Goal: Use online tool/utility: Utilize a website feature to perform a specific function

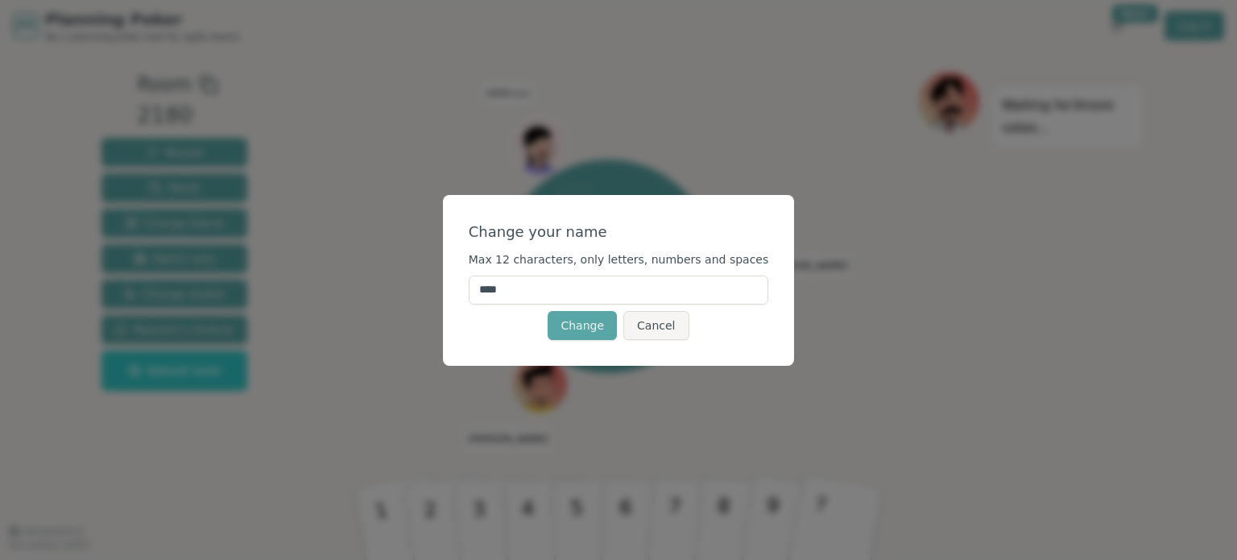
click at [526, 285] on input "****" at bounding box center [619, 289] width 300 height 29
drag, startPoint x: 537, startPoint y: 287, endPoint x: 451, endPoint y: 285, distance: 86.2
click at [451, 285] on div "Change your name Max 12 characters, only letters, numbers and spaces **** Chang…" at bounding box center [618, 280] width 1237 height 560
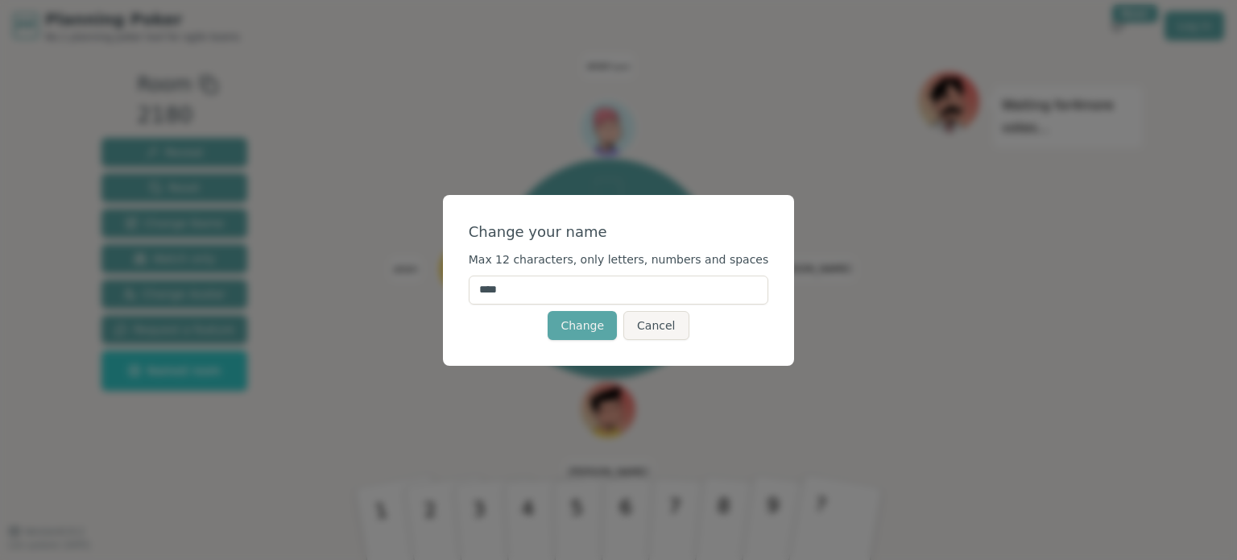
click at [536, 284] on input "****" at bounding box center [619, 289] width 300 height 29
type input "*****"
click at [569, 334] on button "Change" at bounding box center [582, 325] width 69 height 29
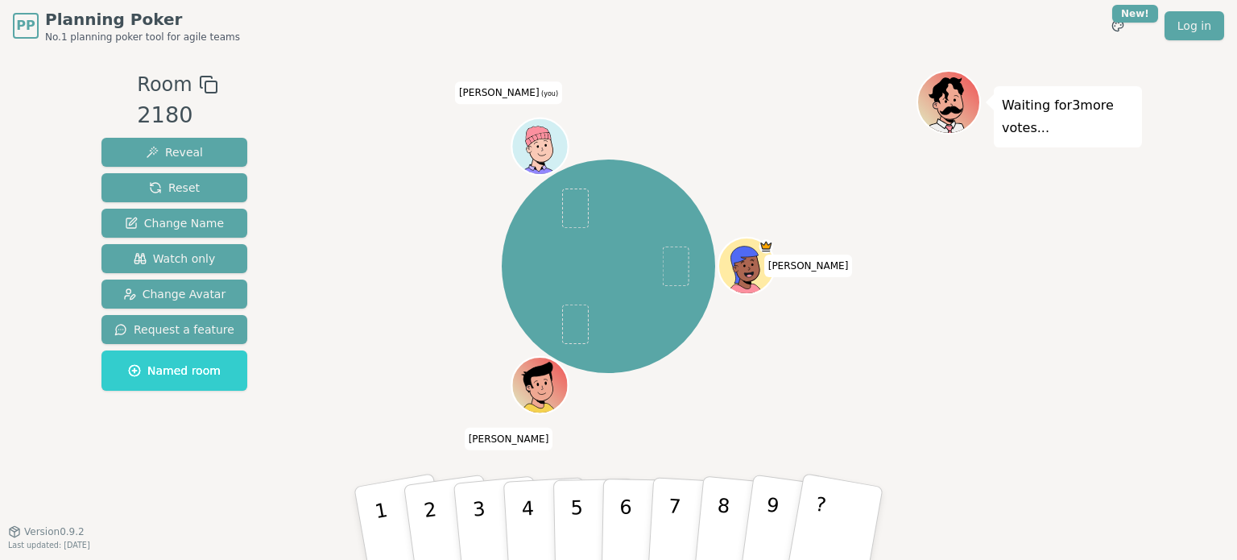
click at [533, 147] on icon at bounding box center [537, 136] width 27 height 42
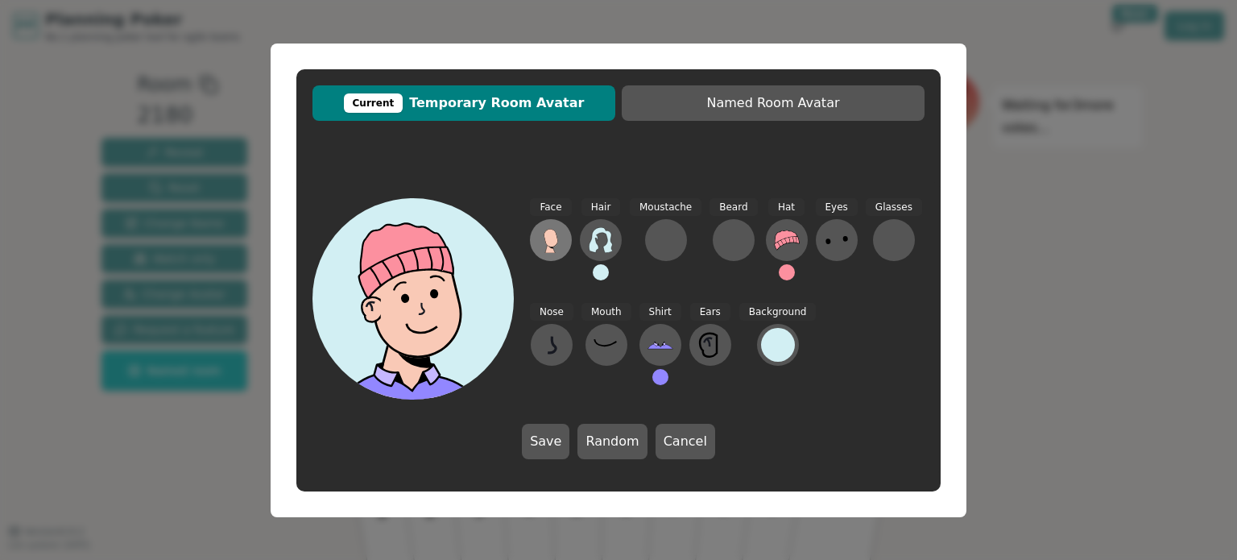
click at [551, 250] on icon at bounding box center [550, 248] width 10 height 9
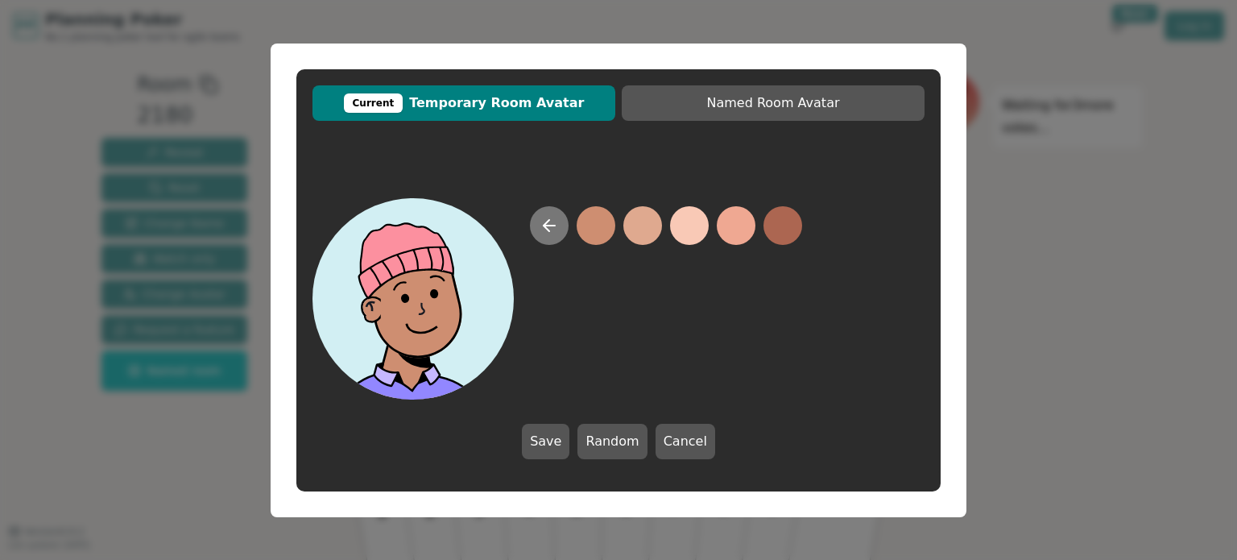
click at [549, 238] on button at bounding box center [549, 225] width 39 height 39
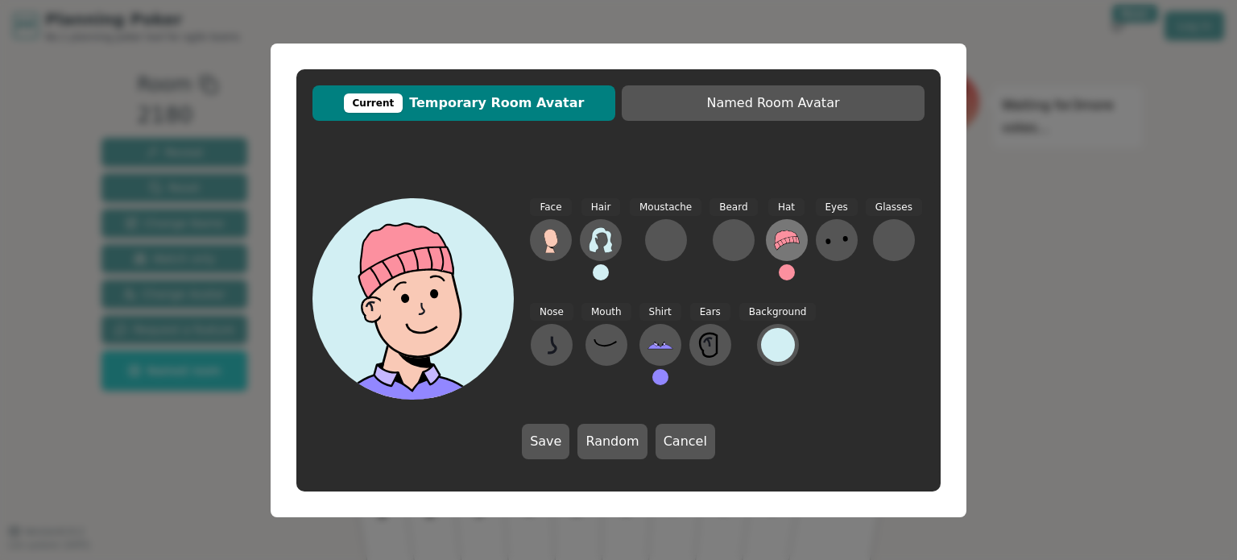
click at [784, 253] on icon at bounding box center [787, 240] width 26 height 26
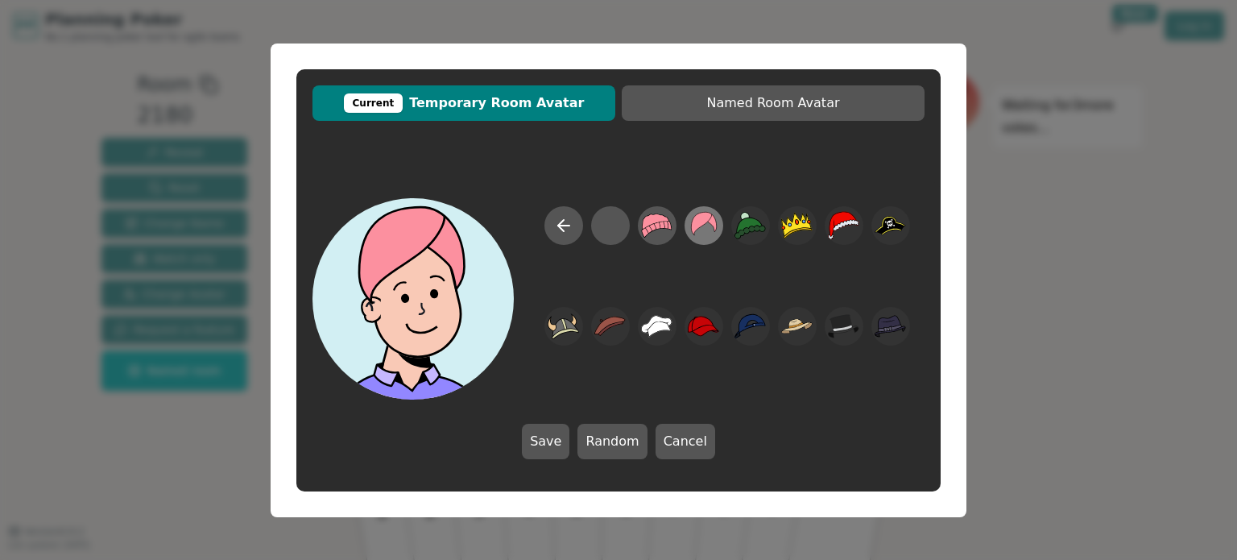
click at [702, 231] on icon at bounding box center [703, 225] width 31 height 36
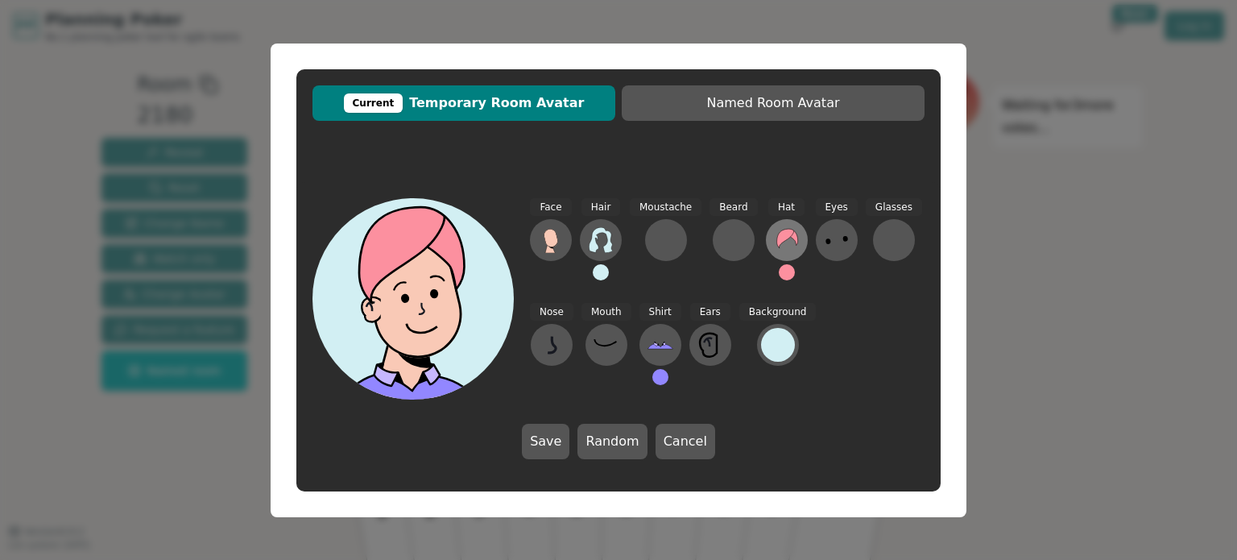
click at [781, 241] on icon at bounding box center [787, 240] width 26 height 26
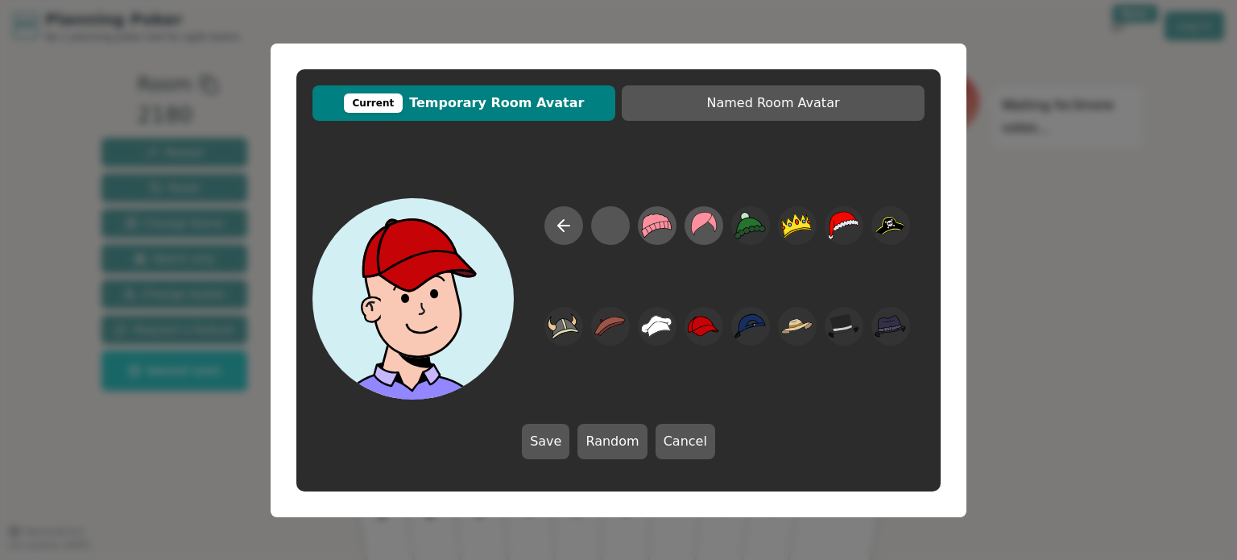
click at [563, 437] on button "Save" at bounding box center [546, 441] width 48 height 35
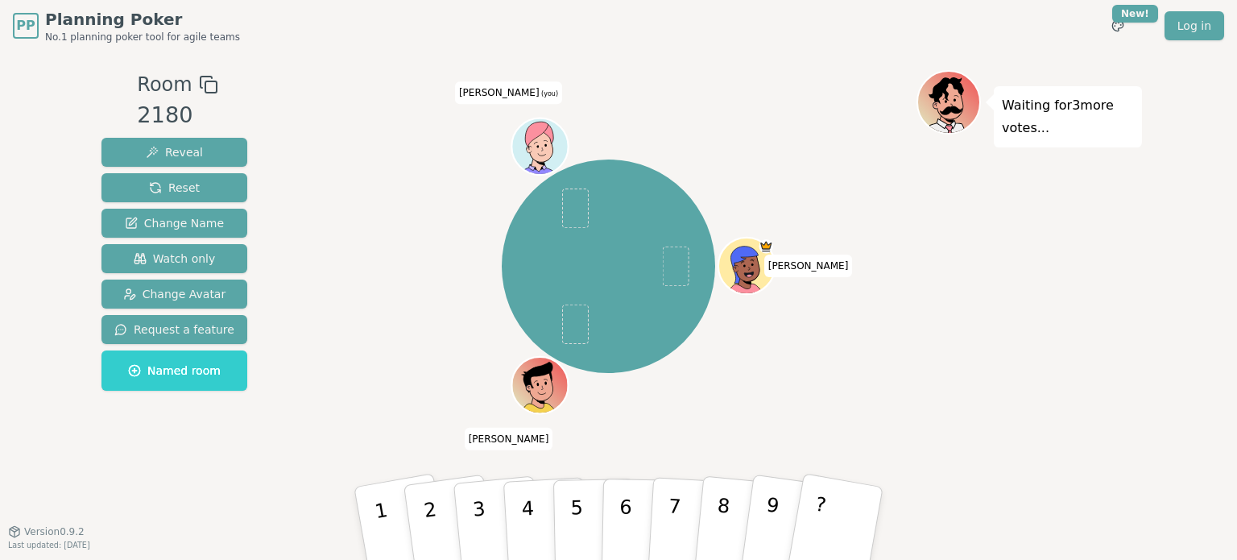
click at [545, 141] on icon at bounding box center [538, 137] width 35 height 42
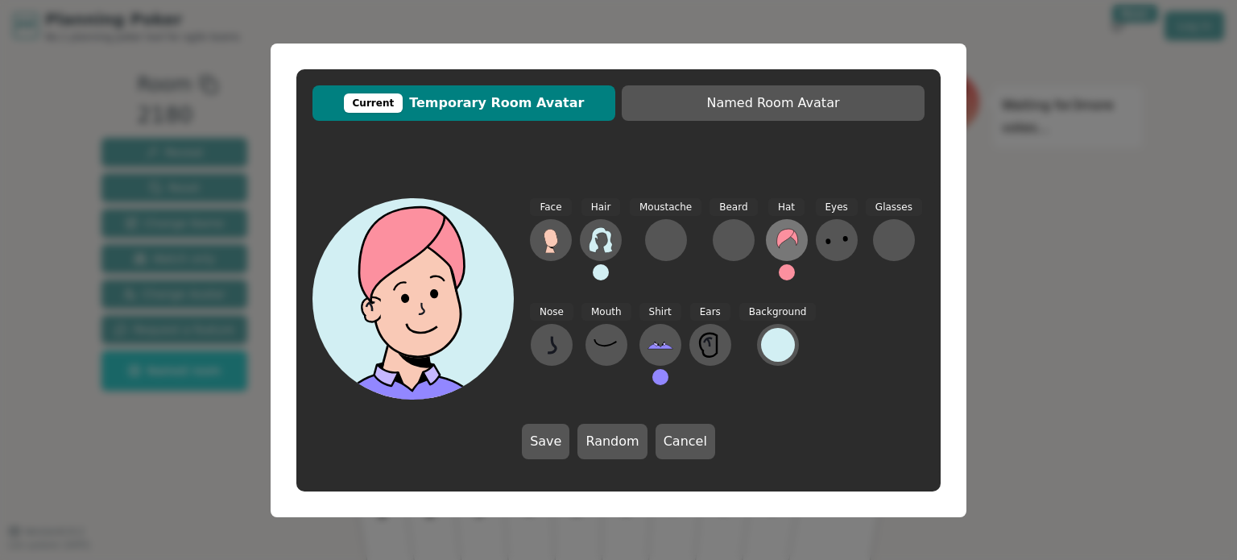
click at [777, 241] on icon at bounding box center [787, 240] width 26 height 26
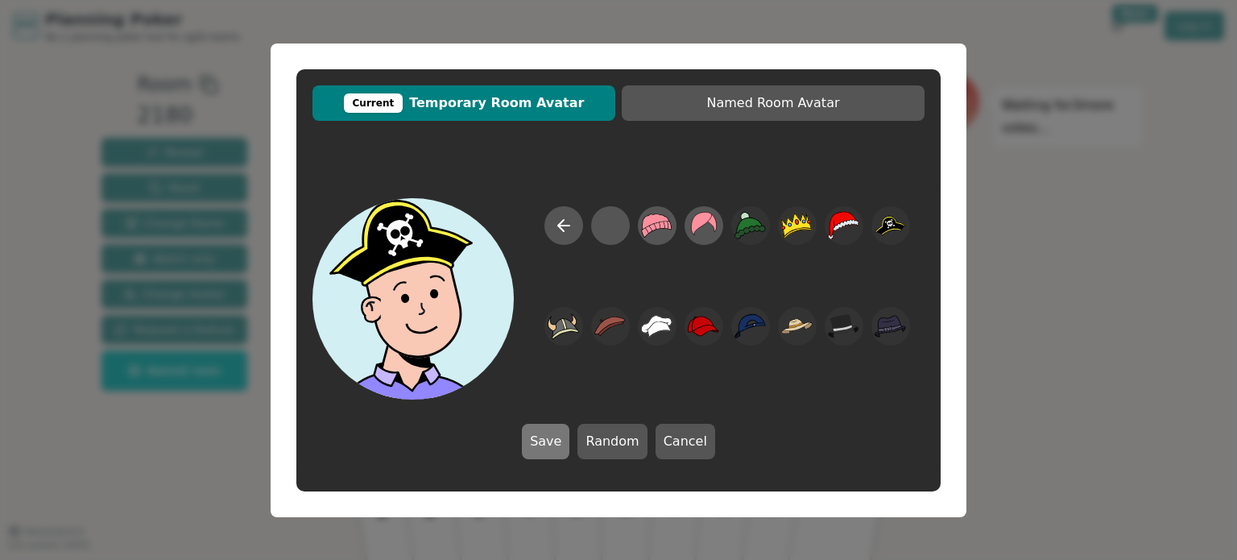
click at [544, 445] on button "Save" at bounding box center [546, 441] width 48 height 35
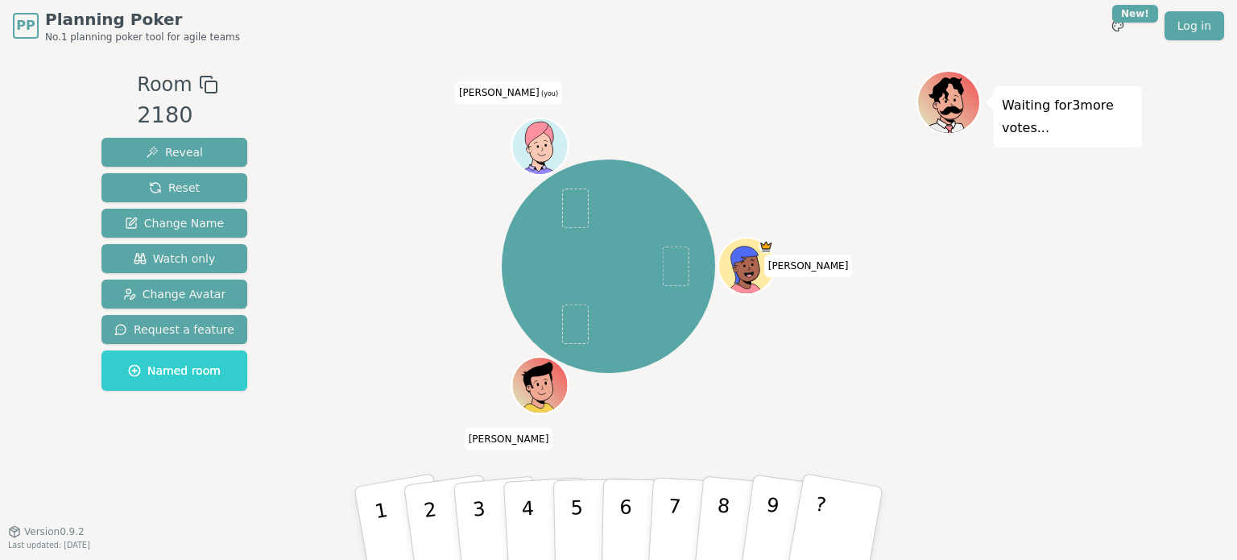
click at [541, 140] on icon at bounding box center [538, 137] width 35 height 42
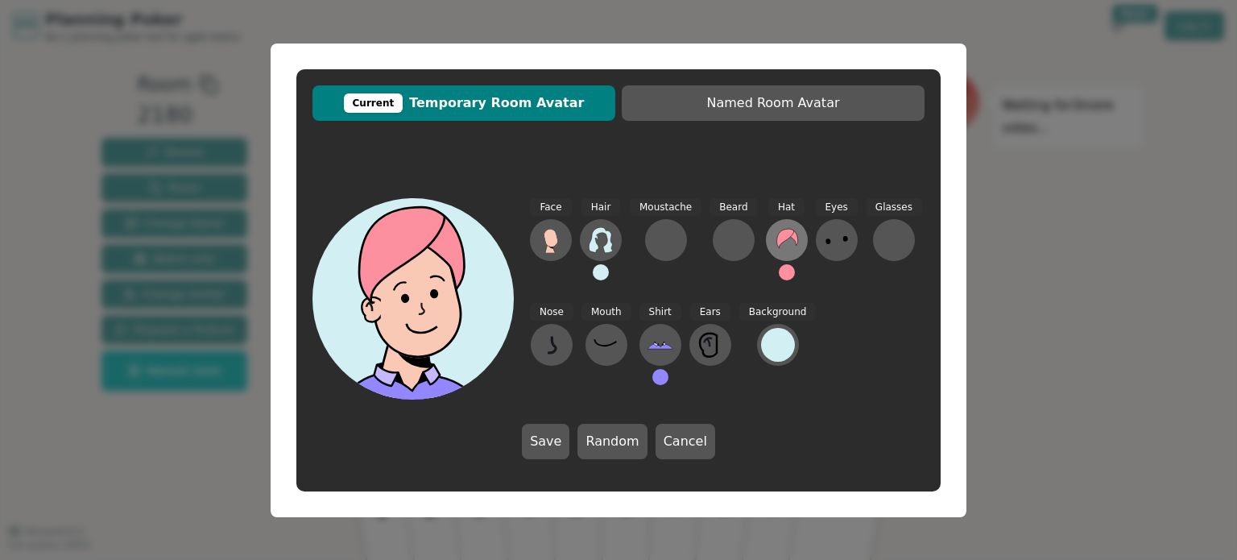
click at [774, 247] on icon at bounding box center [787, 240] width 26 height 26
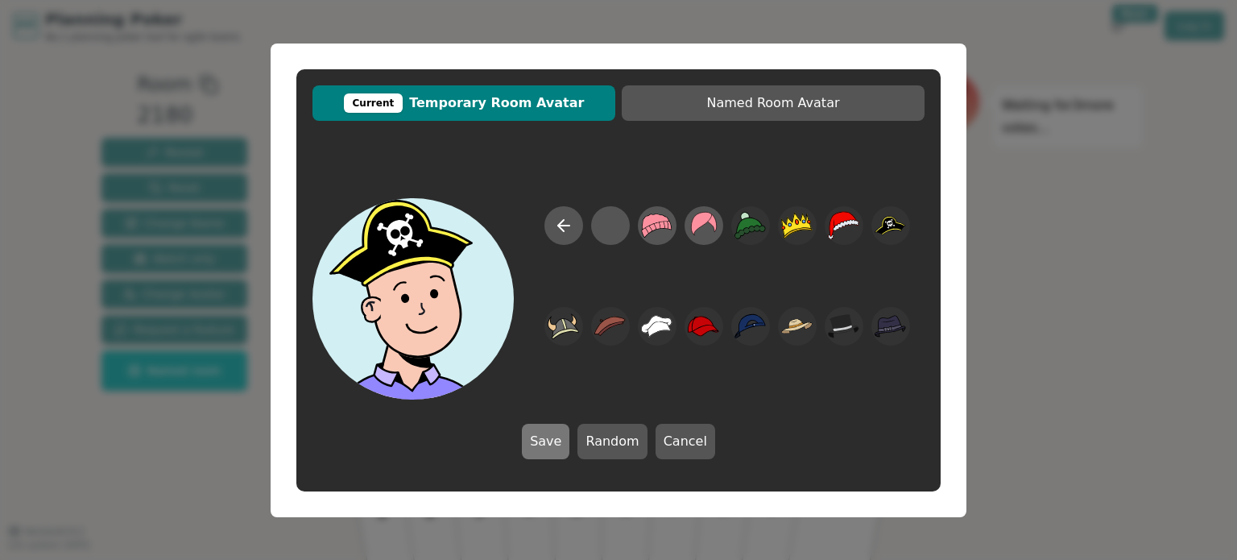
click at [548, 443] on button "Save" at bounding box center [546, 441] width 48 height 35
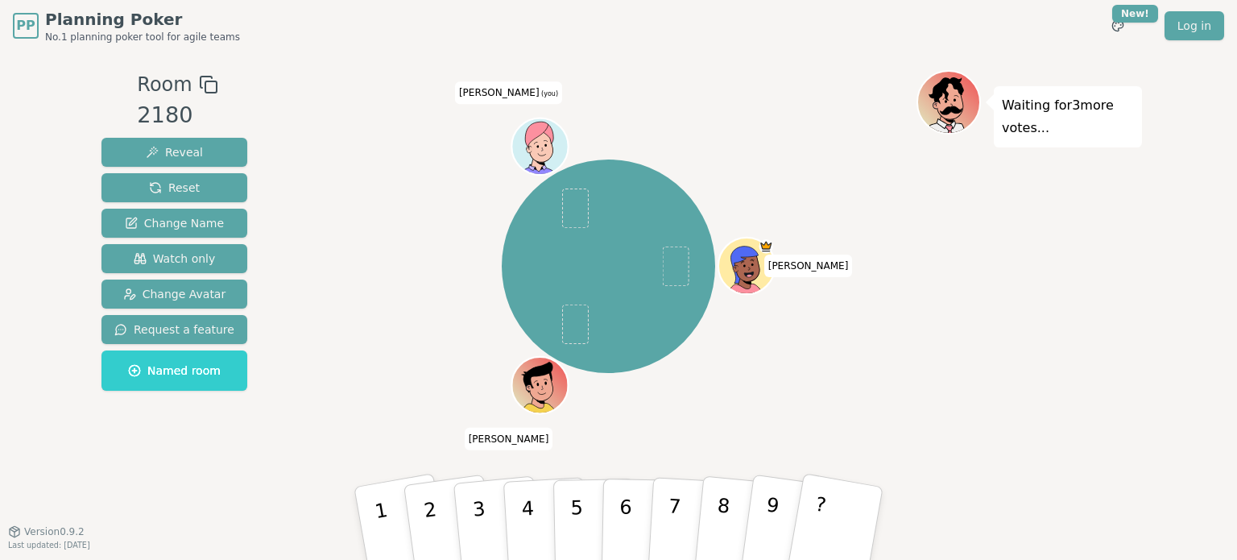
click at [532, 139] on icon at bounding box center [539, 135] width 29 height 27
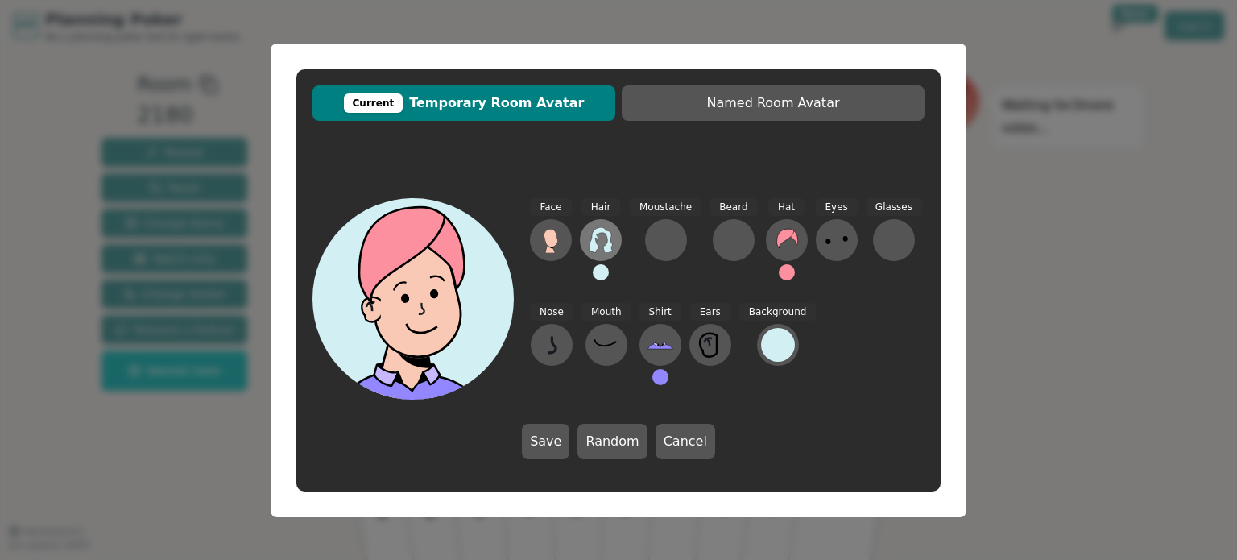
click at [597, 244] on icon at bounding box center [601, 240] width 26 height 26
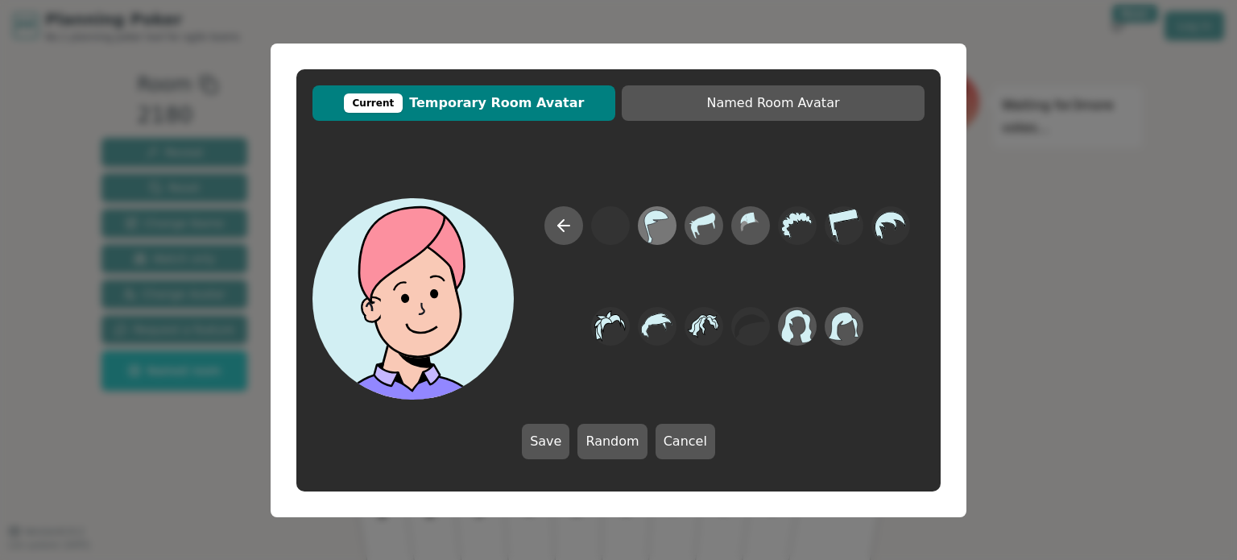
click at [666, 237] on icon at bounding box center [656, 225] width 31 height 36
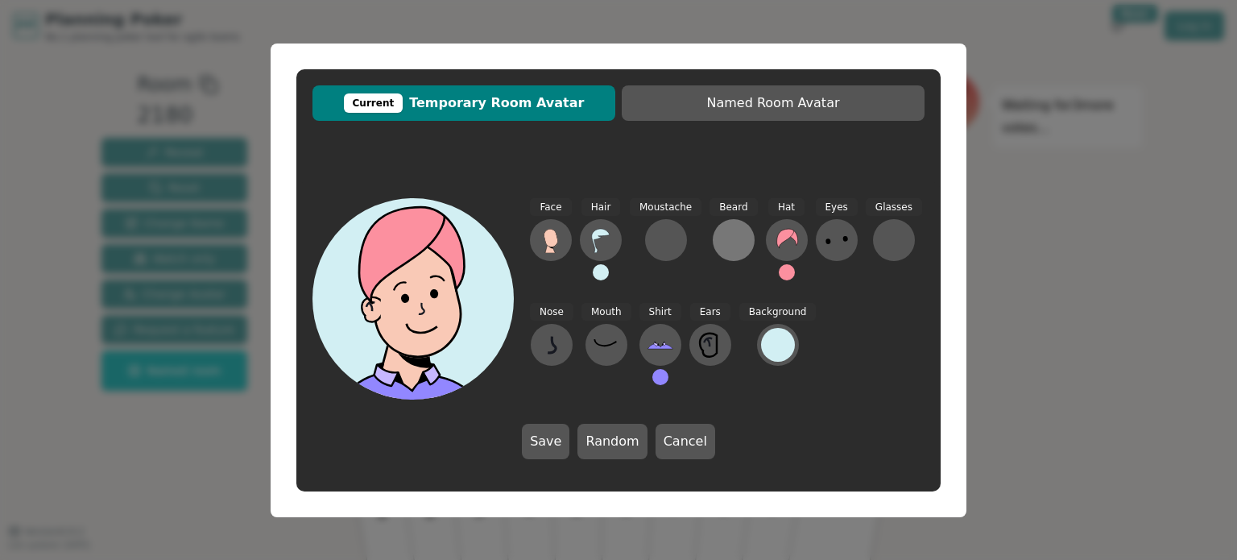
click at [713, 234] on button at bounding box center [734, 240] width 42 height 42
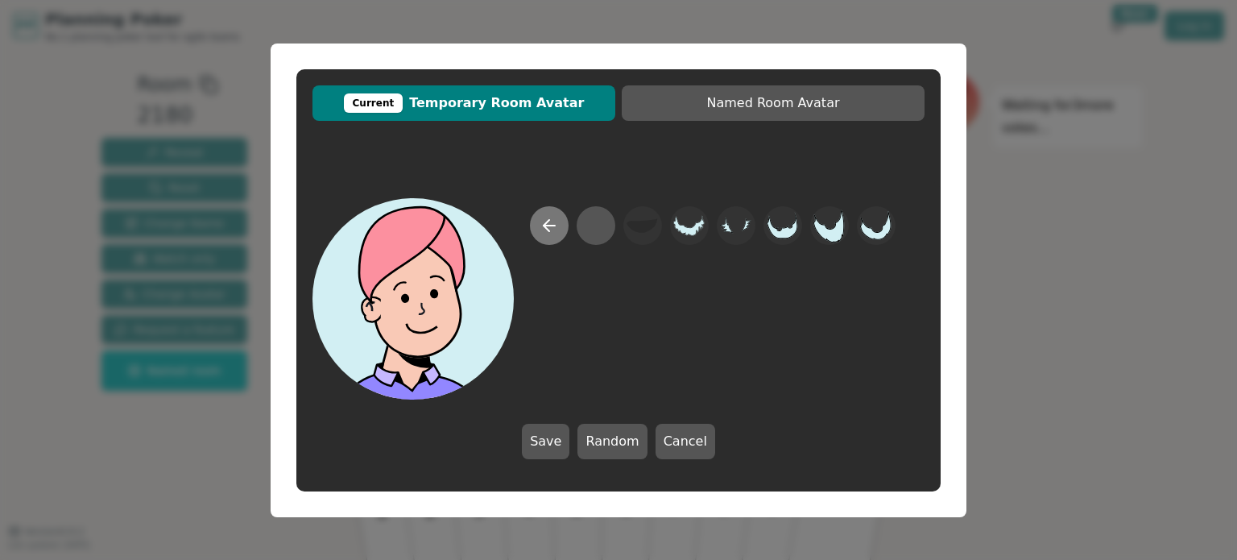
click at [559, 231] on button at bounding box center [549, 225] width 39 height 39
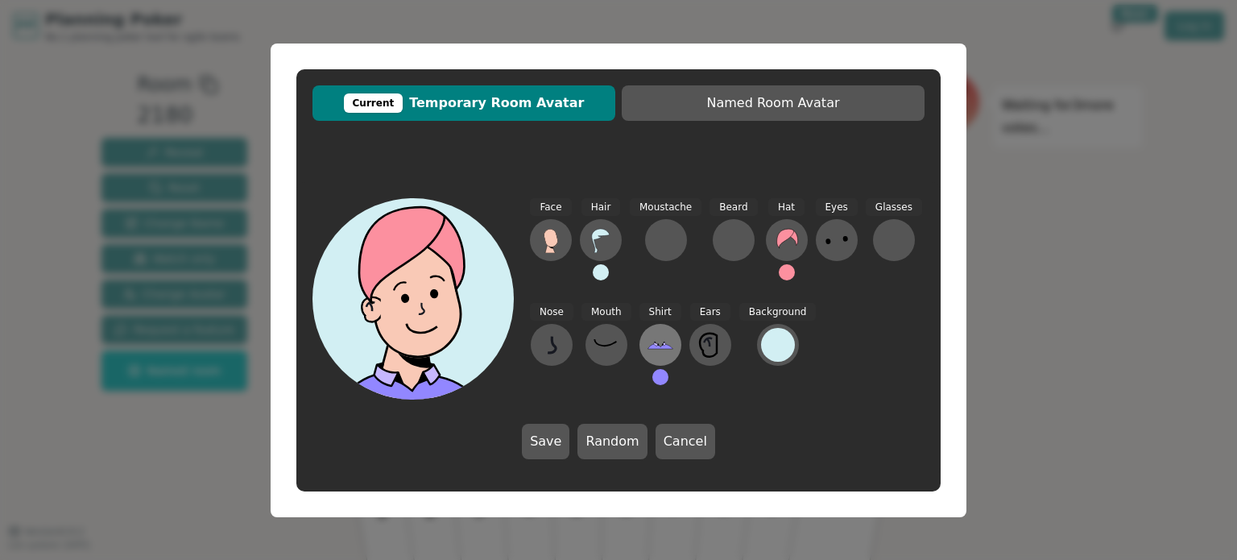
click at [656, 337] on icon at bounding box center [661, 345] width 26 height 26
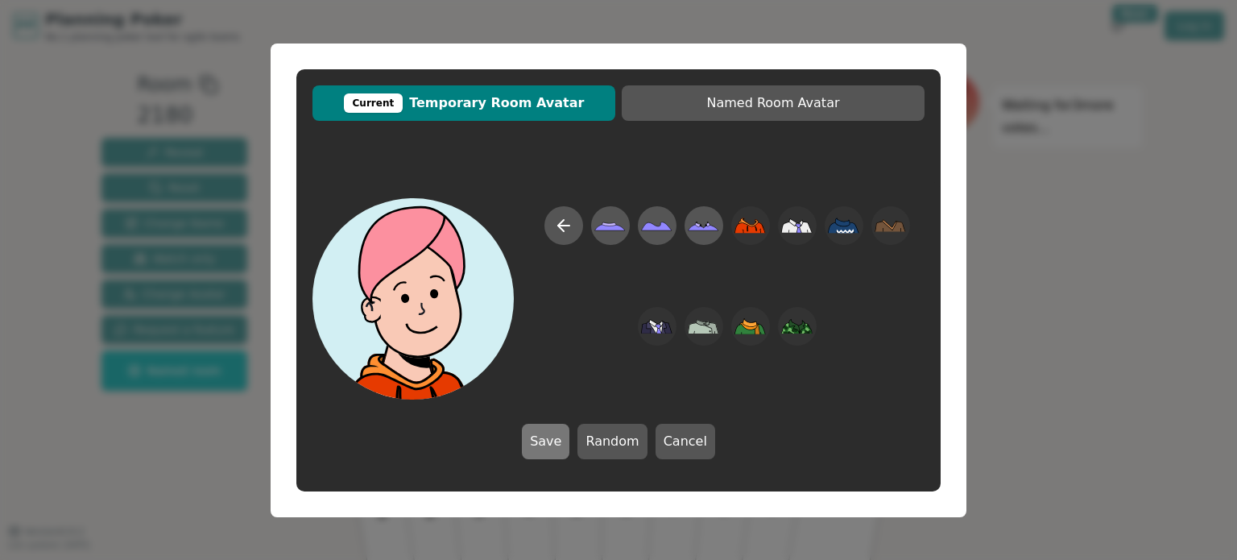
click at [548, 442] on button "Save" at bounding box center [546, 441] width 48 height 35
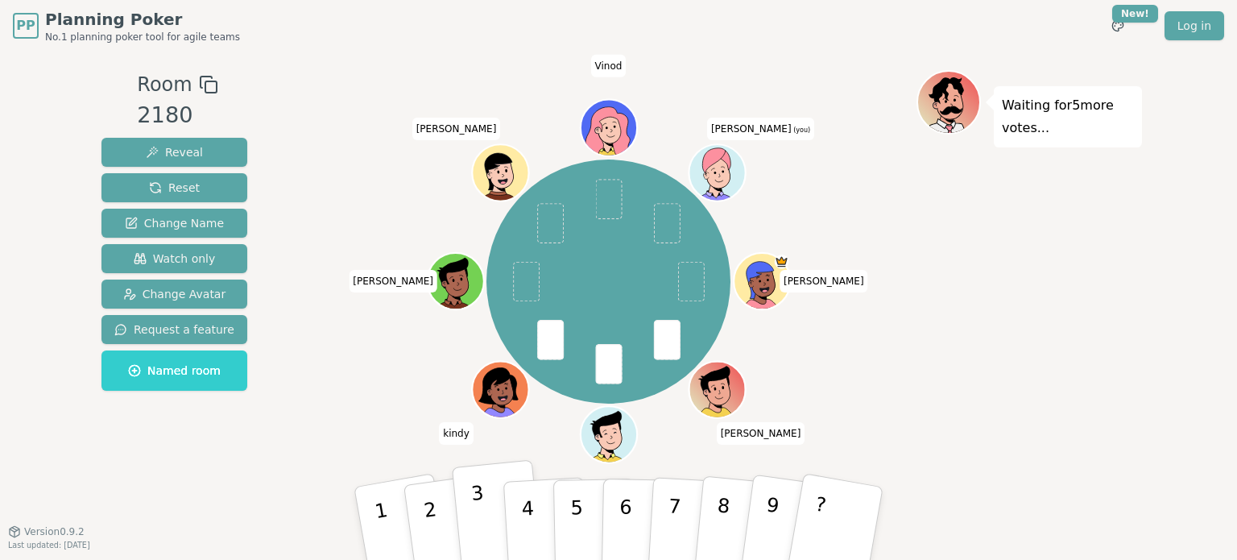
click at [480, 511] on p "3" at bounding box center [480, 526] width 21 height 88
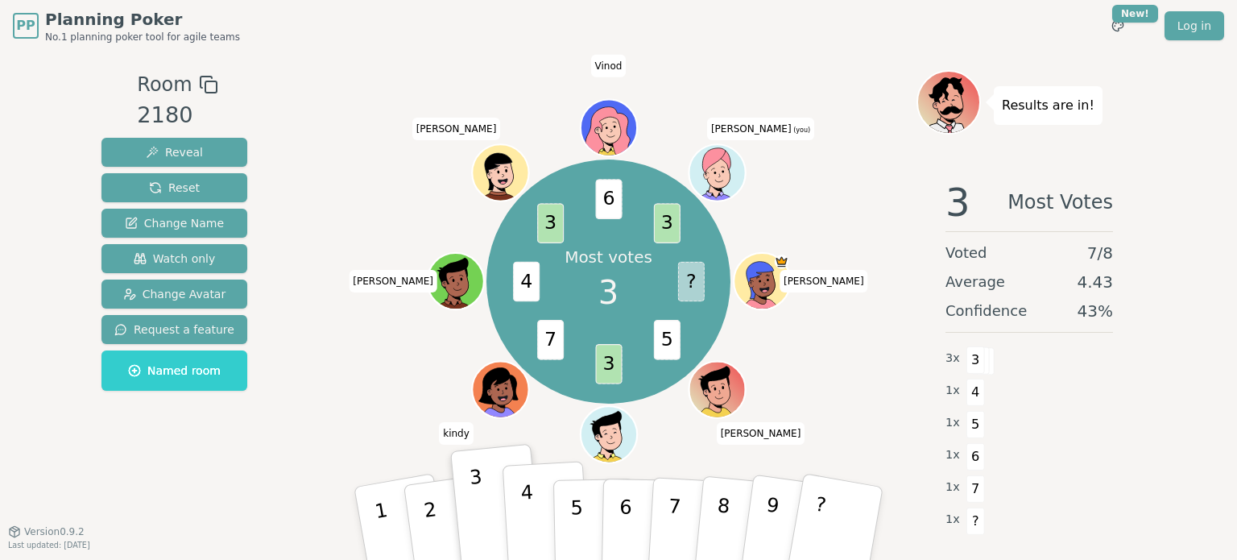
click at [531, 520] on p "4" at bounding box center [529, 525] width 18 height 88
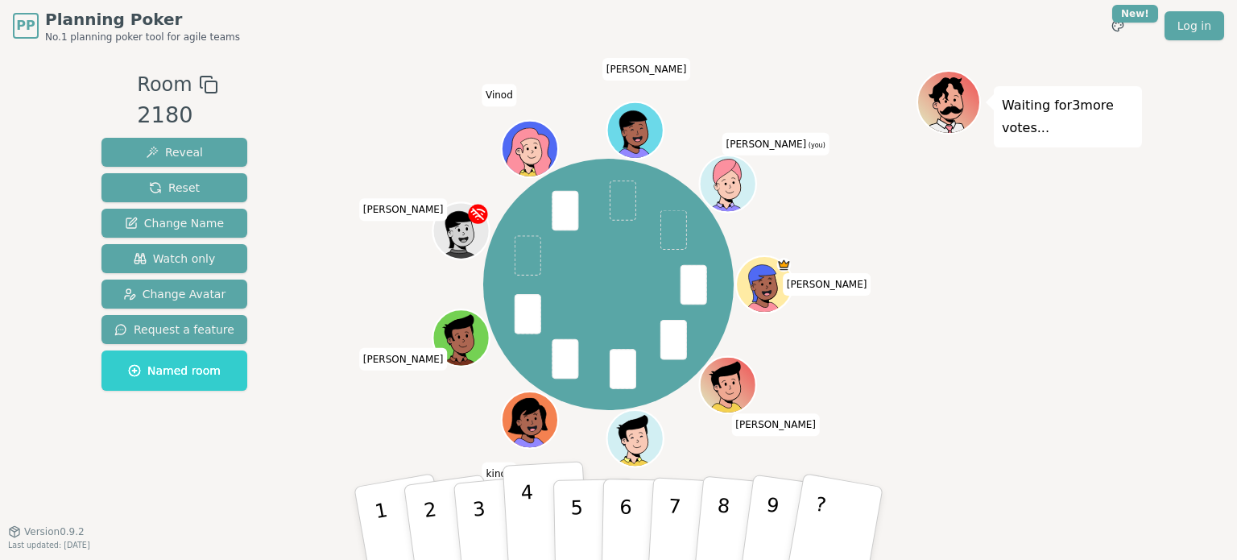
click at [525, 504] on p "4" at bounding box center [529, 525] width 18 height 88
